Goal: Transaction & Acquisition: Subscribe to service/newsletter

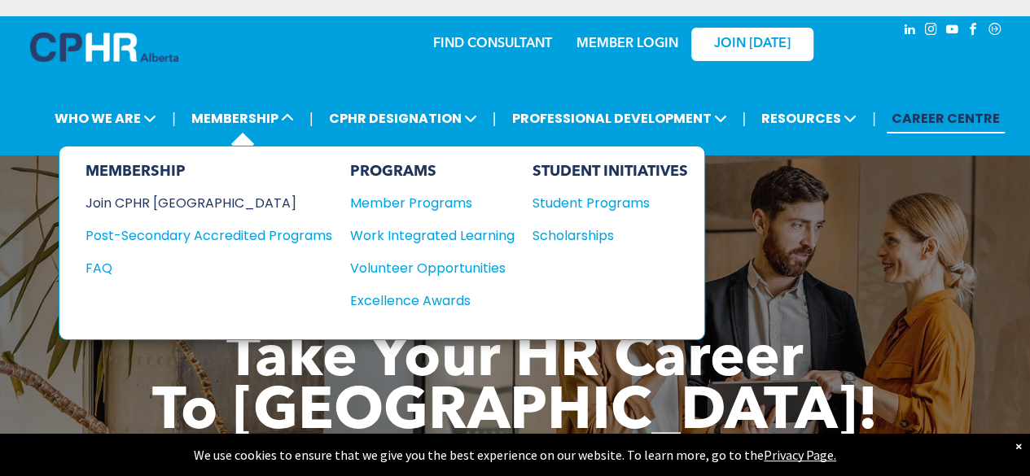
click at [168, 206] on div "Join CPHR [GEOGRAPHIC_DATA]" at bounding box center [197, 203] width 222 height 20
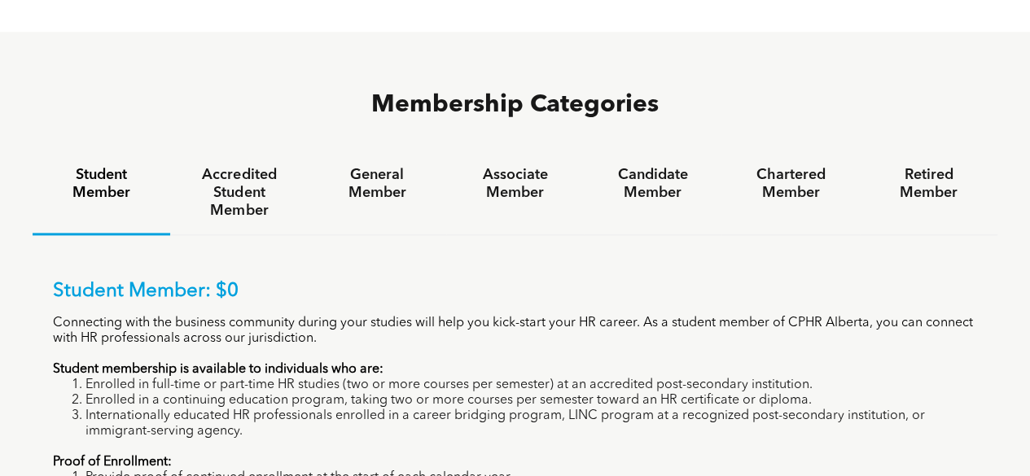
scroll to position [1043, 0]
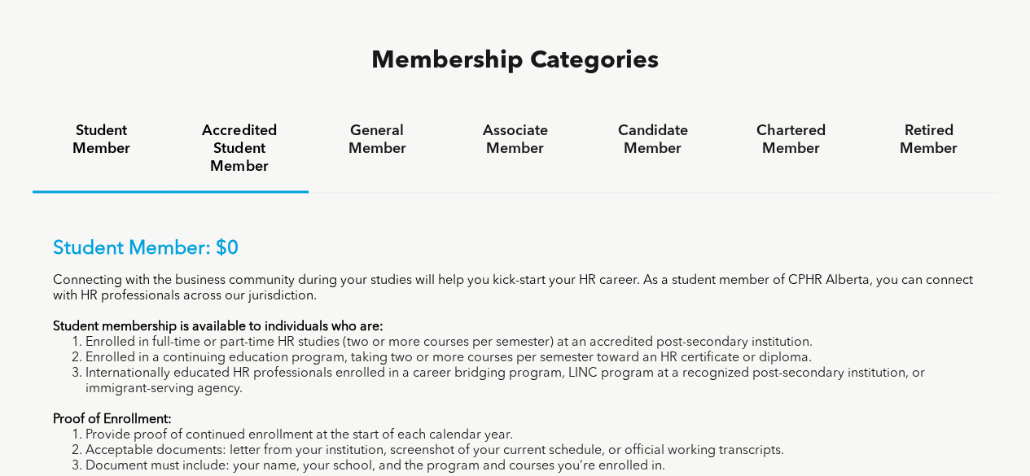
click at [239, 122] on h4 "Accredited Student Member" at bounding box center [239, 149] width 108 height 54
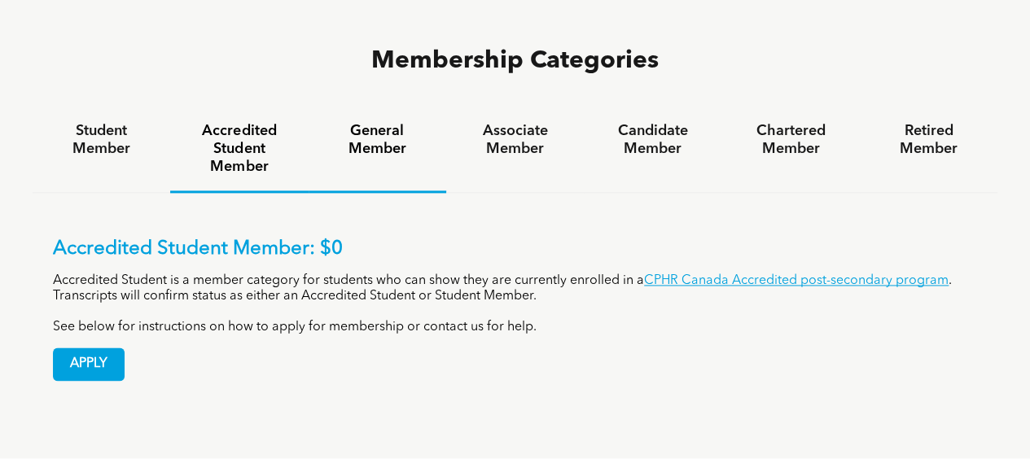
click at [373, 122] on h4 "General Member" at bounding box center [377, 140] width 108 height 36
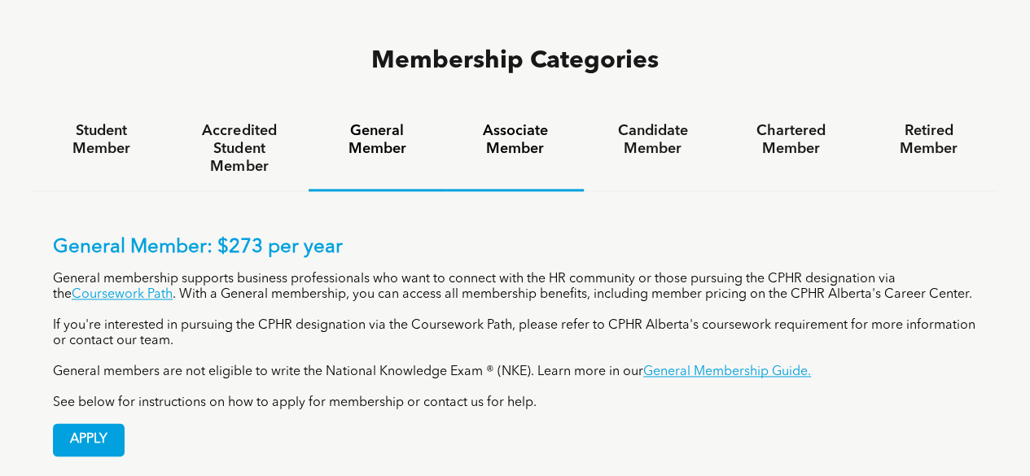
click at [487, 122] on h4 "Associate Member" at bounding box center [515, 140] width 108 height 36
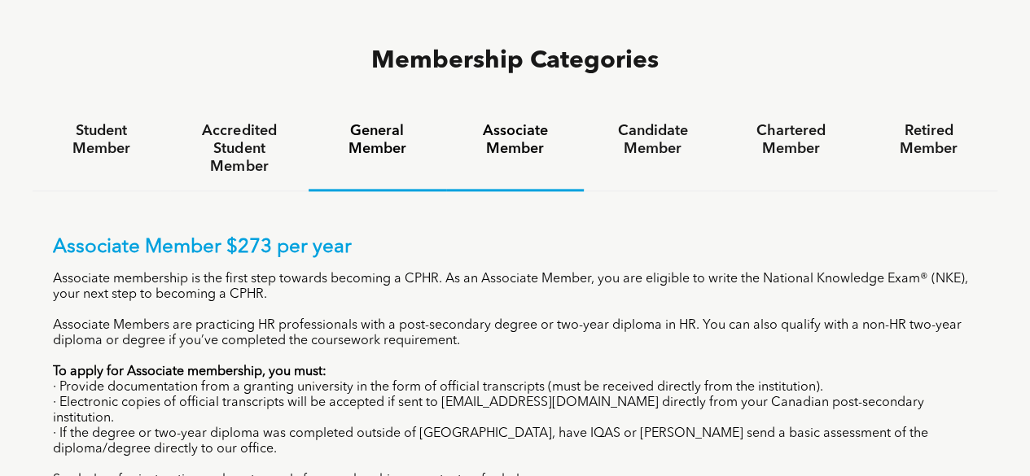
click at [397, 122] on h4 "General Member" at bounding box center [377, 140] width 108 height 36
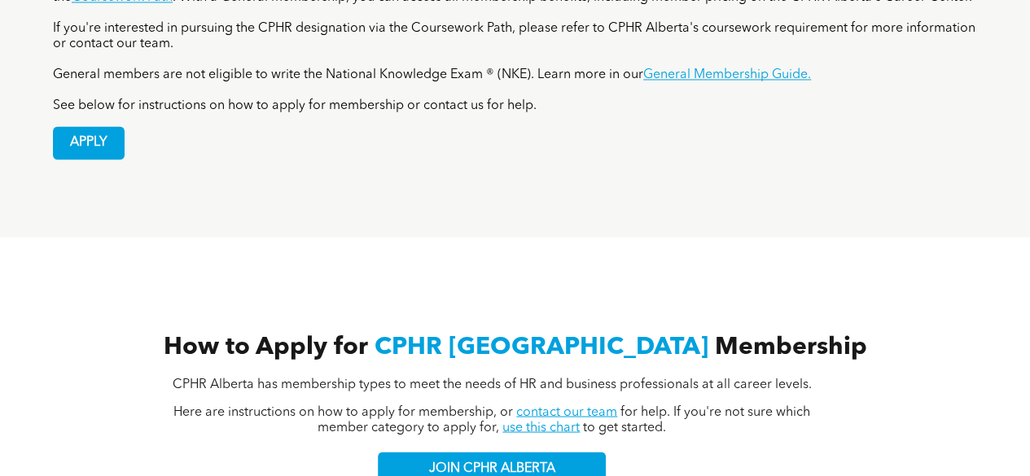
scroll to position [1344, 0]
